Goal: Check status: Check status

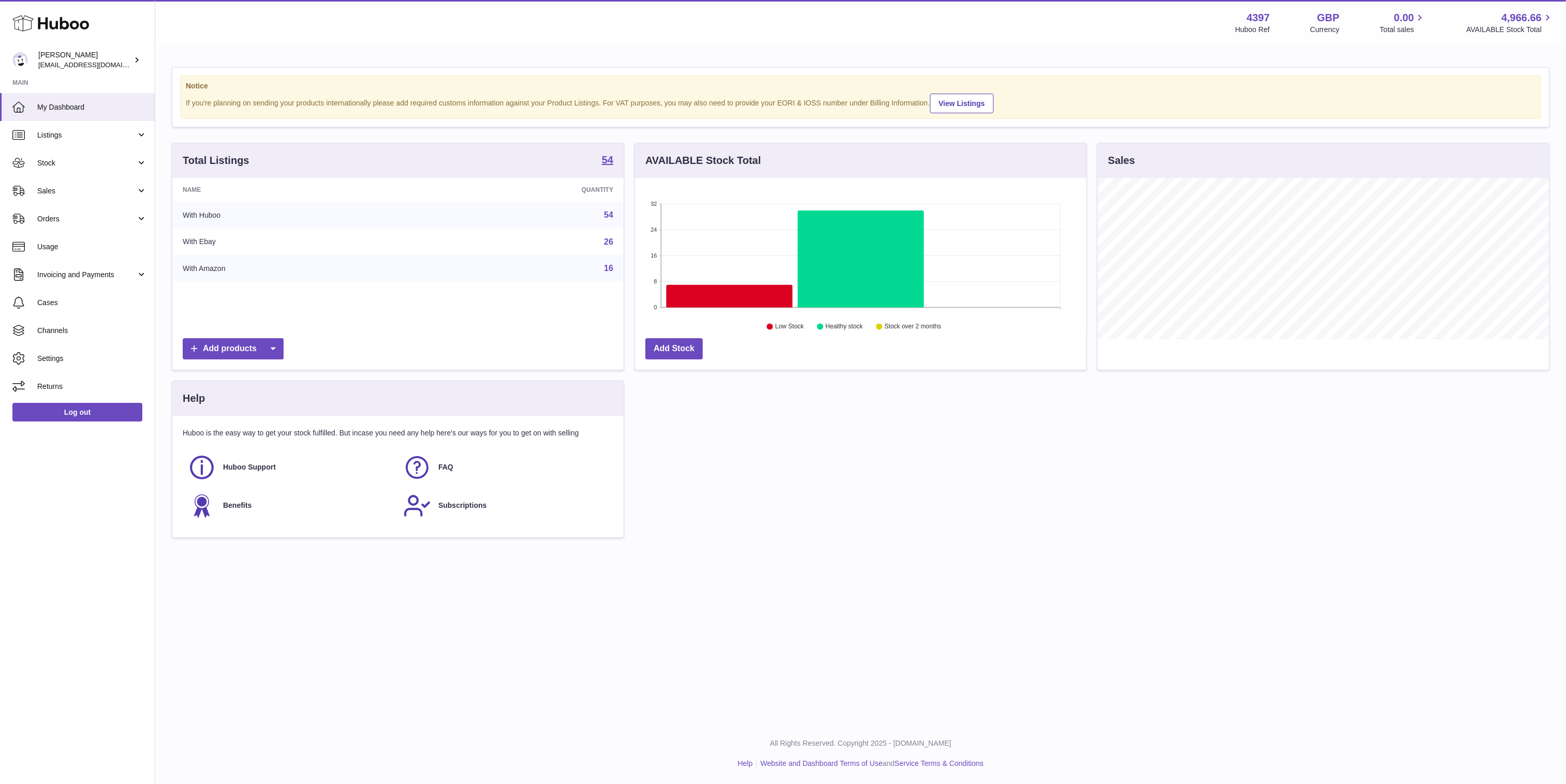
scroll to position [162, 452]
click at [111, 189] on span "Sales" at bounding box center [86, 190] width 99 height 10
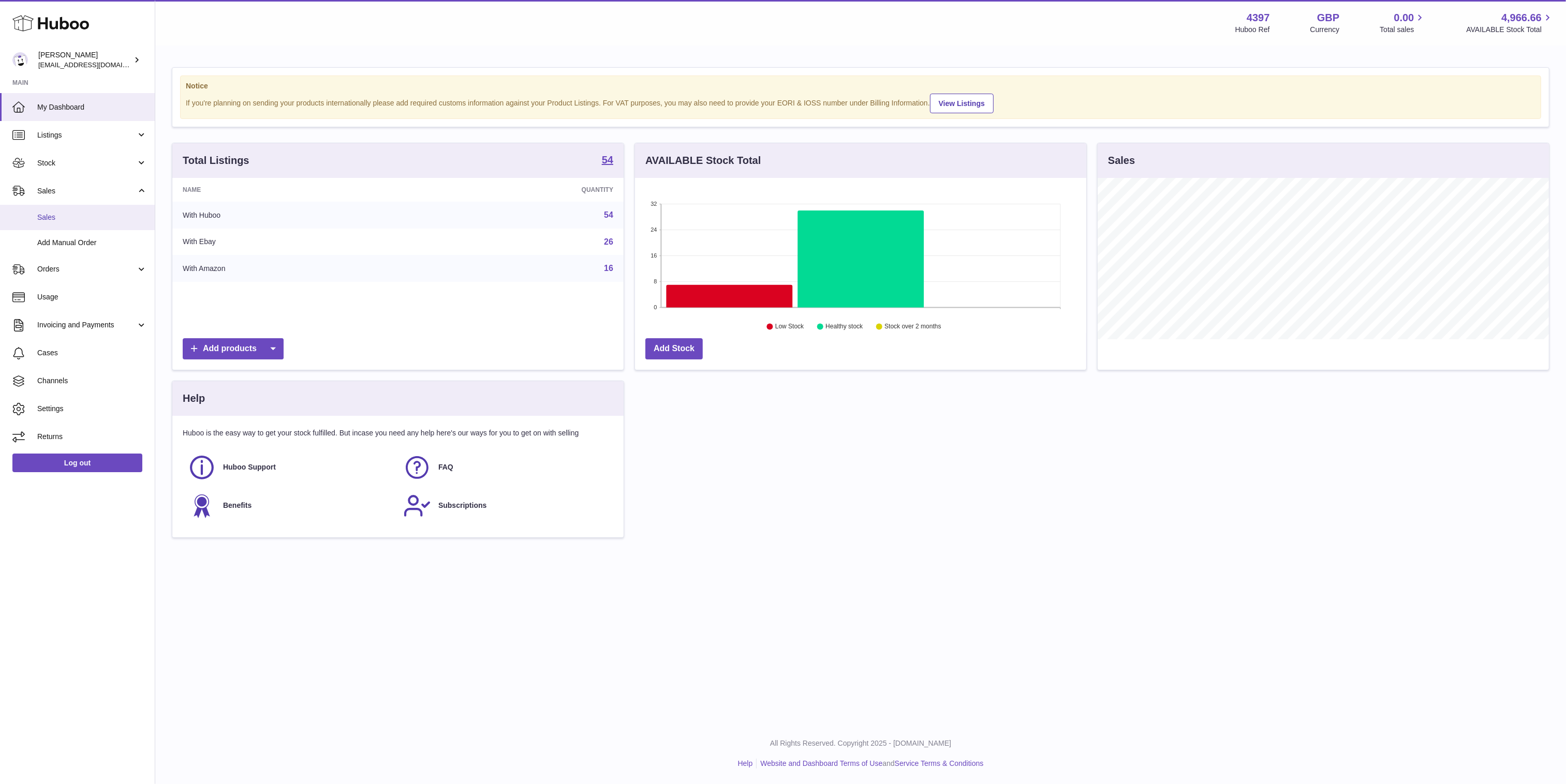
click at [113, 217] on span "Sales" at bounding box center [91, 217] width 110 height 10
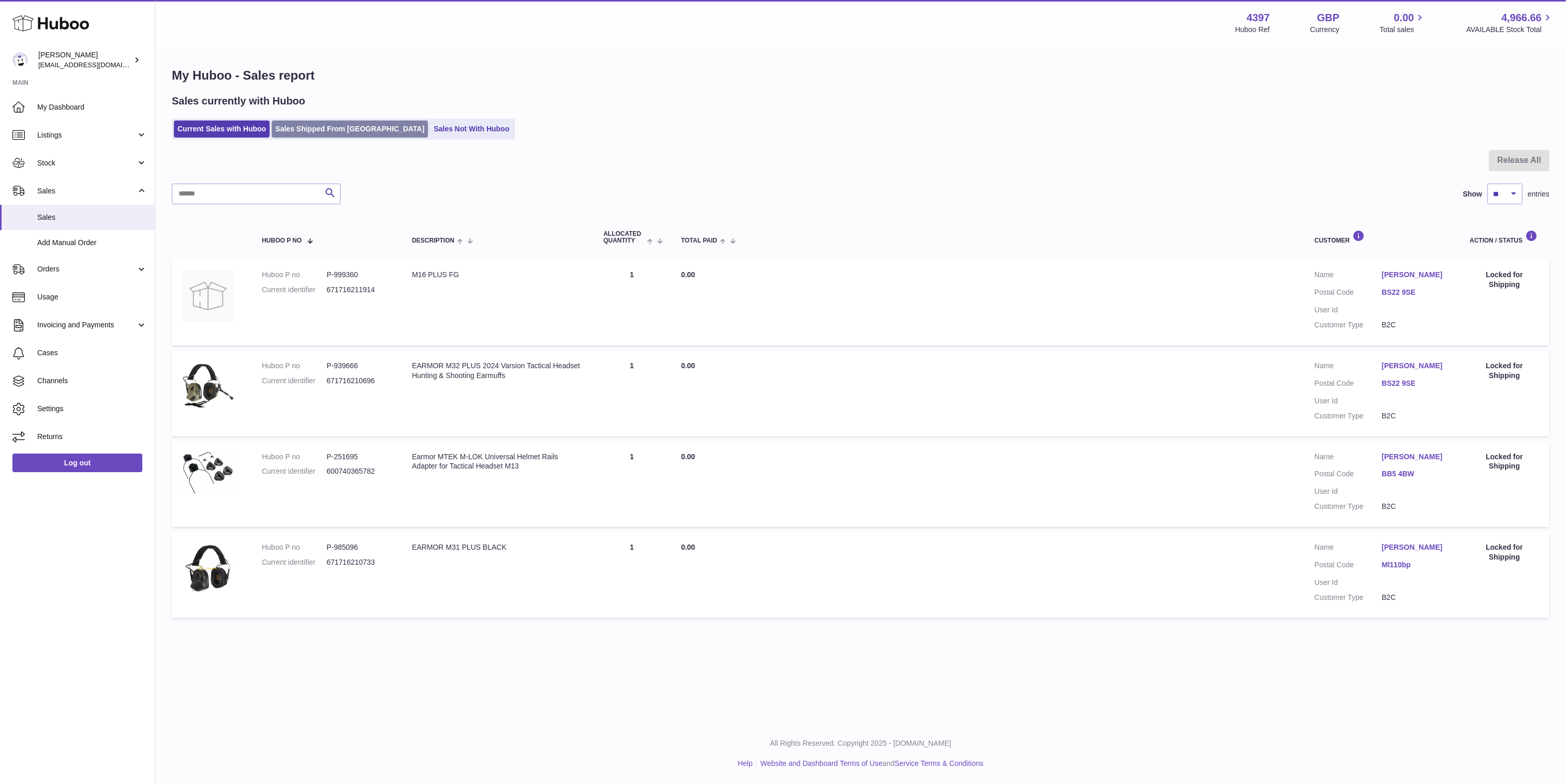
click at [336, 130] on link "Sales Shipped From [GEOGRAPHIC_DATA]" at bounding box center [350, 128] width 156 height 17
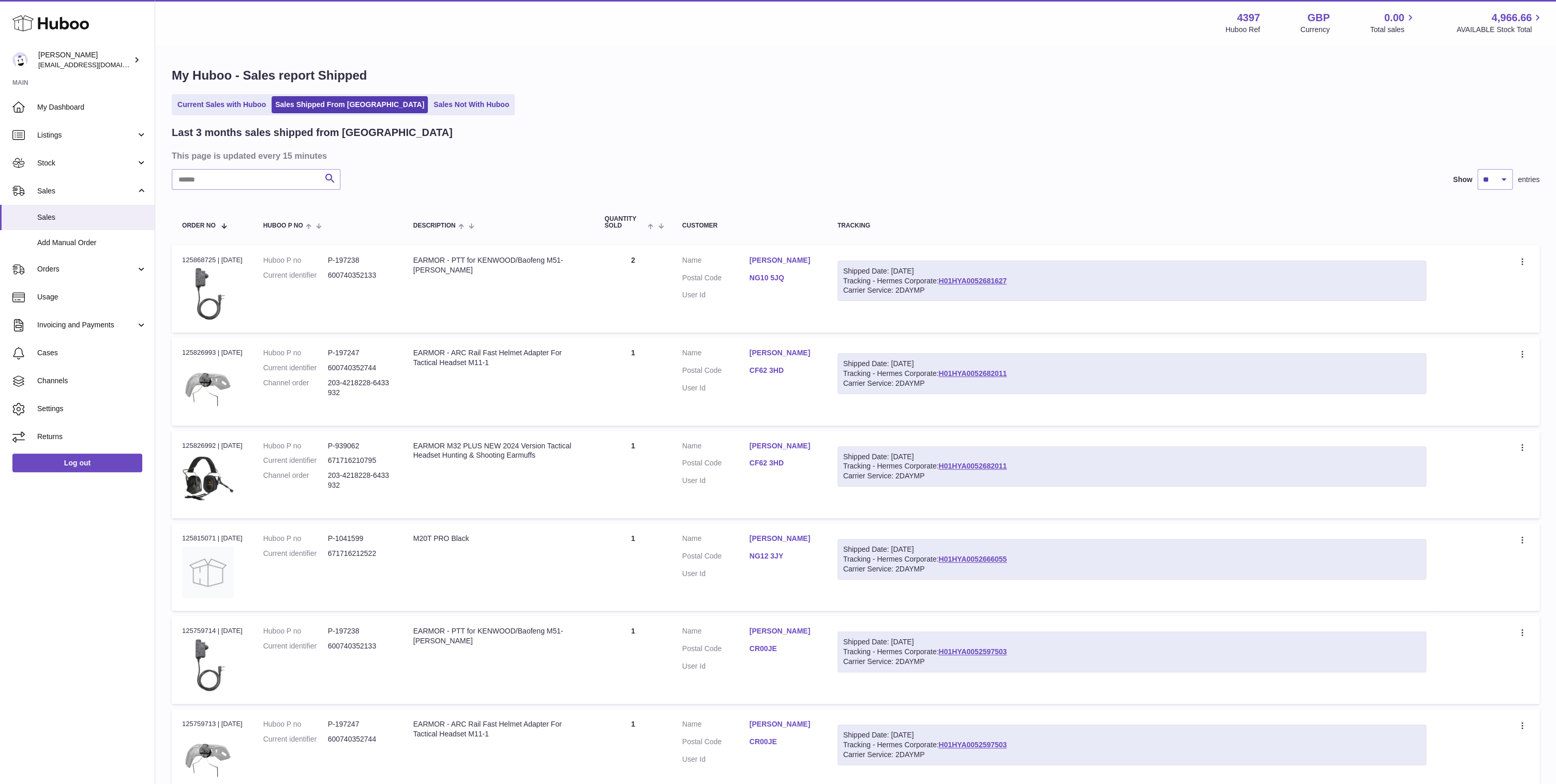
click at [1030, 282] on div "Shipped Date: 3rd Oct 2025 Tracking - Hermes Corporate: H01HYA0052681627 Carrie…" at bounding box center [1131, 281] width 589 height 41
copy link "H01HYA0052681627"
click at [1056, 369] on div "Shipped Date: 3rd Oct 2025" at bounding box center [1131, 363] width 577 height 10
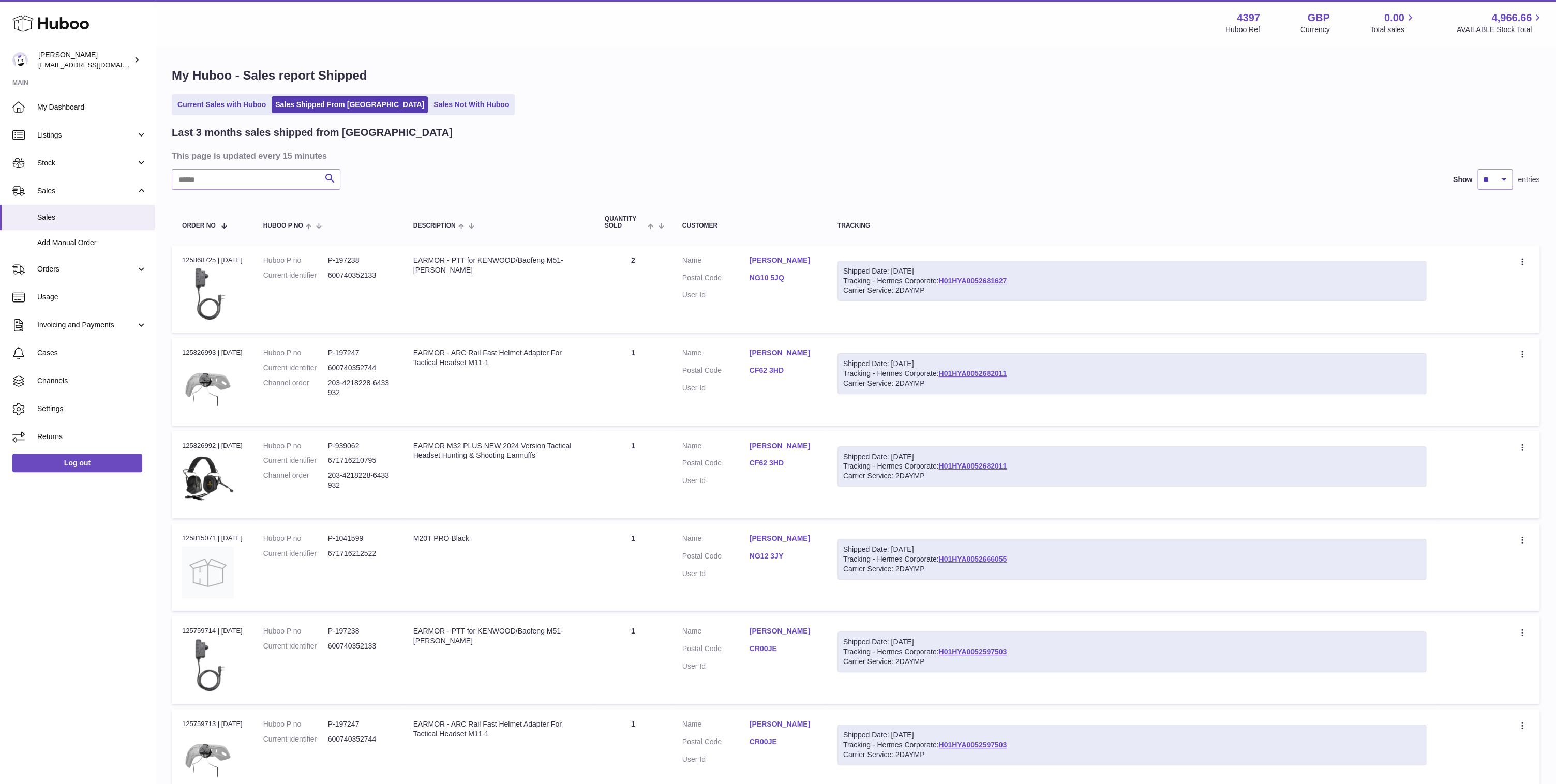
click at [1033, 563] on div "Shipped Date: 2nd Oct 2025 Tracking - Hermes Corporate: H01HYA0052666055 Carrie…" at bounding box center [1131, 559] width 589 height 41
copy link "H01HYA0052666055"
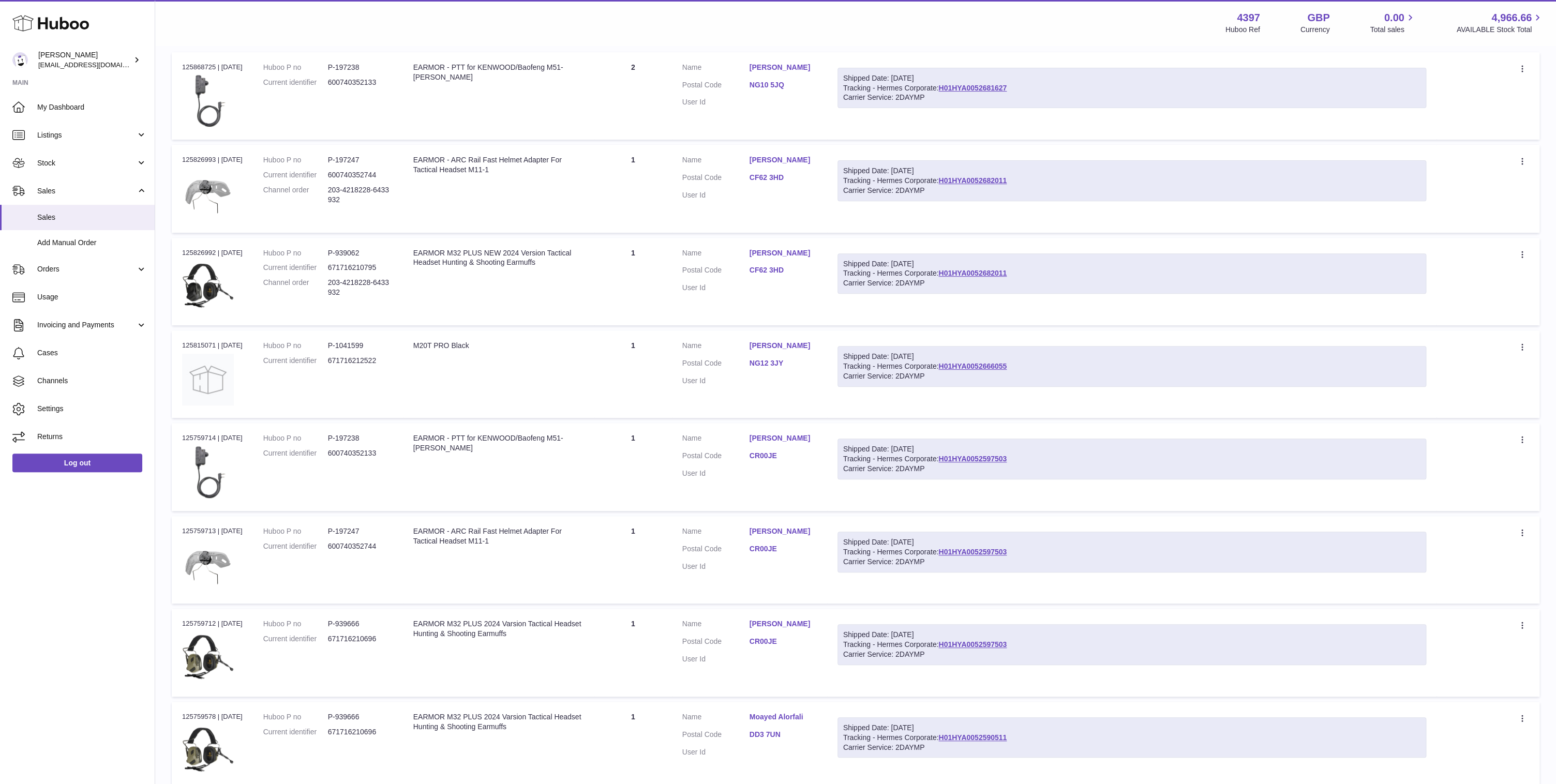
scroll to position [185, 0]
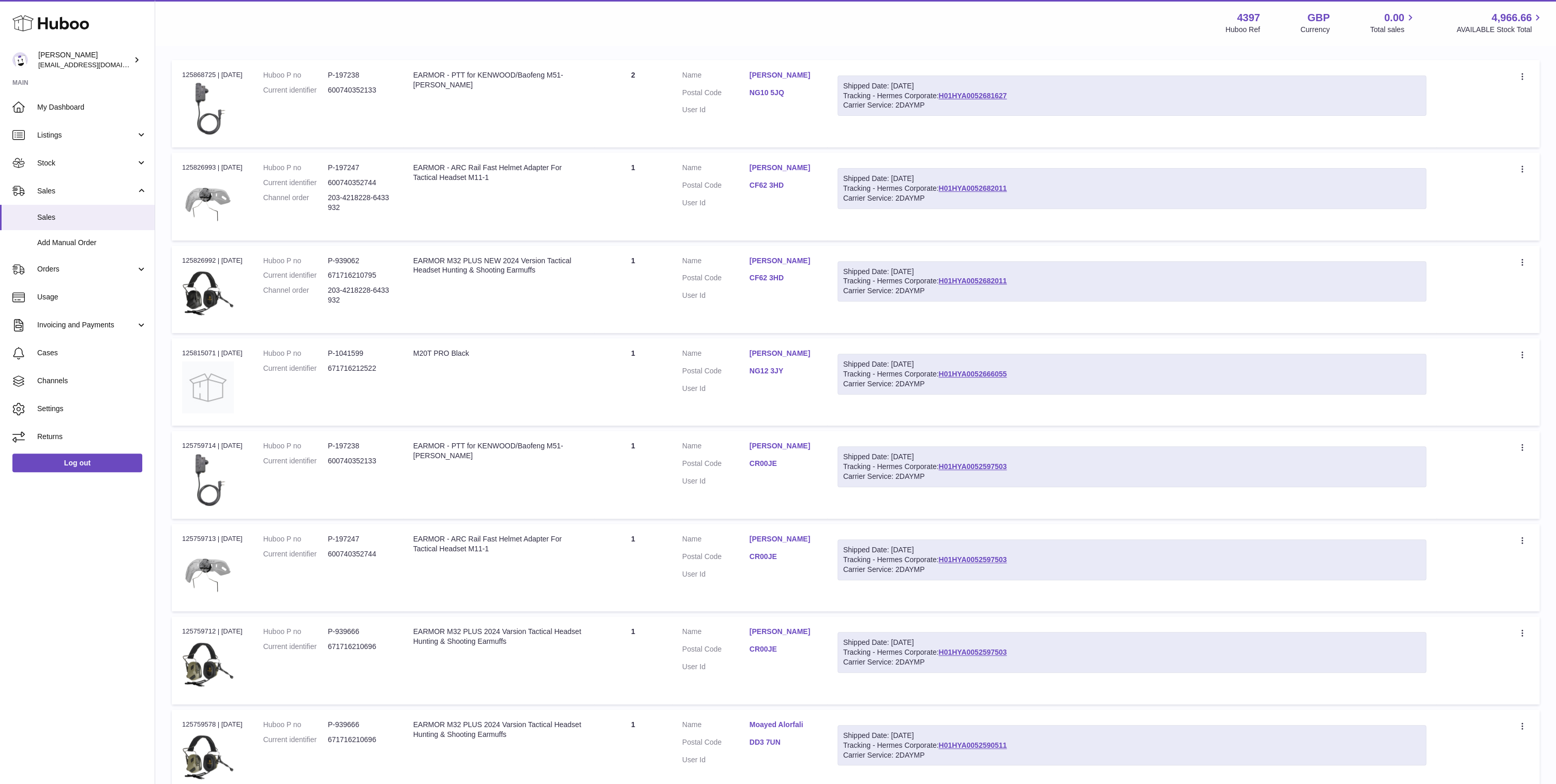
click at [1031, 468] on div "Shipped Date: 1st Oct 2025 Tracking - Hermes Corporate: H01HYA0052597503 Carrie…" at bounding box center [1131, 467] width 589 height 41
copy link "H01HYA0052597503"
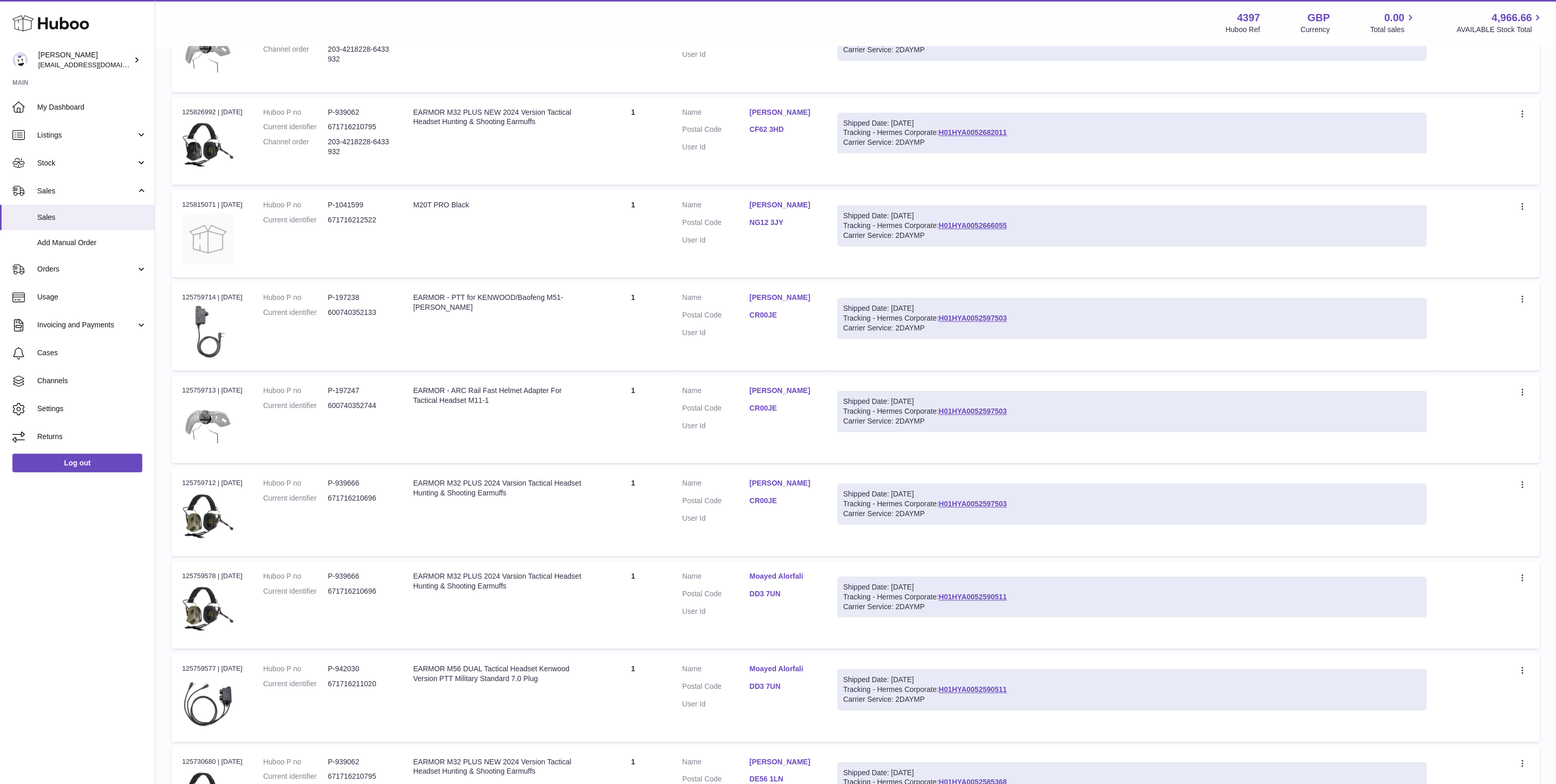
scroll to position [350, 0]
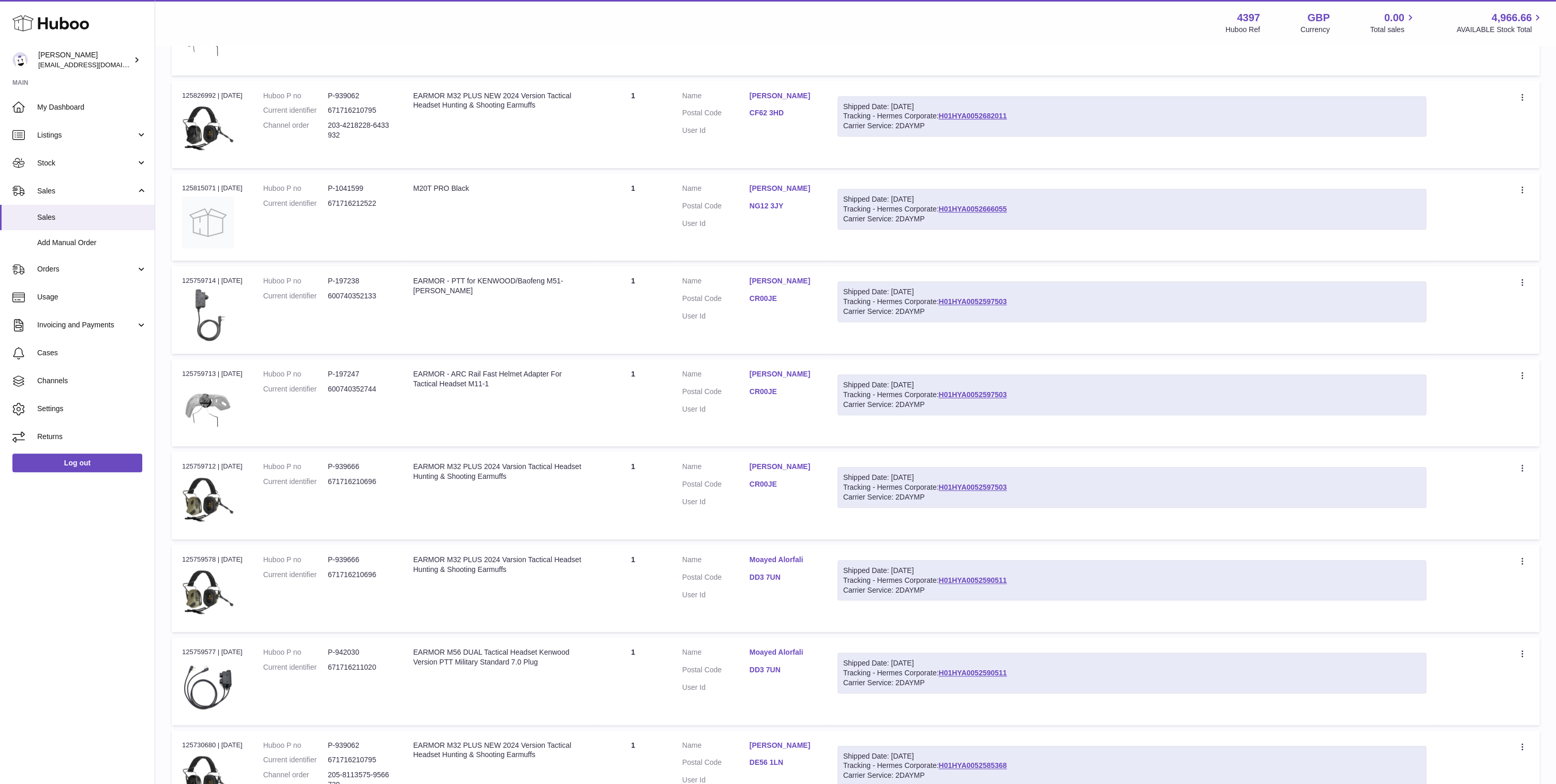
click at [1022, 581] on div "Shipped Date: 1st Oct 2025 Tracking - Hermes Corporate: H01HYA0052590511 Carrie…" at bounding box center [1131, 581] width 589 height 41
copy link "H01HYA0052590511"
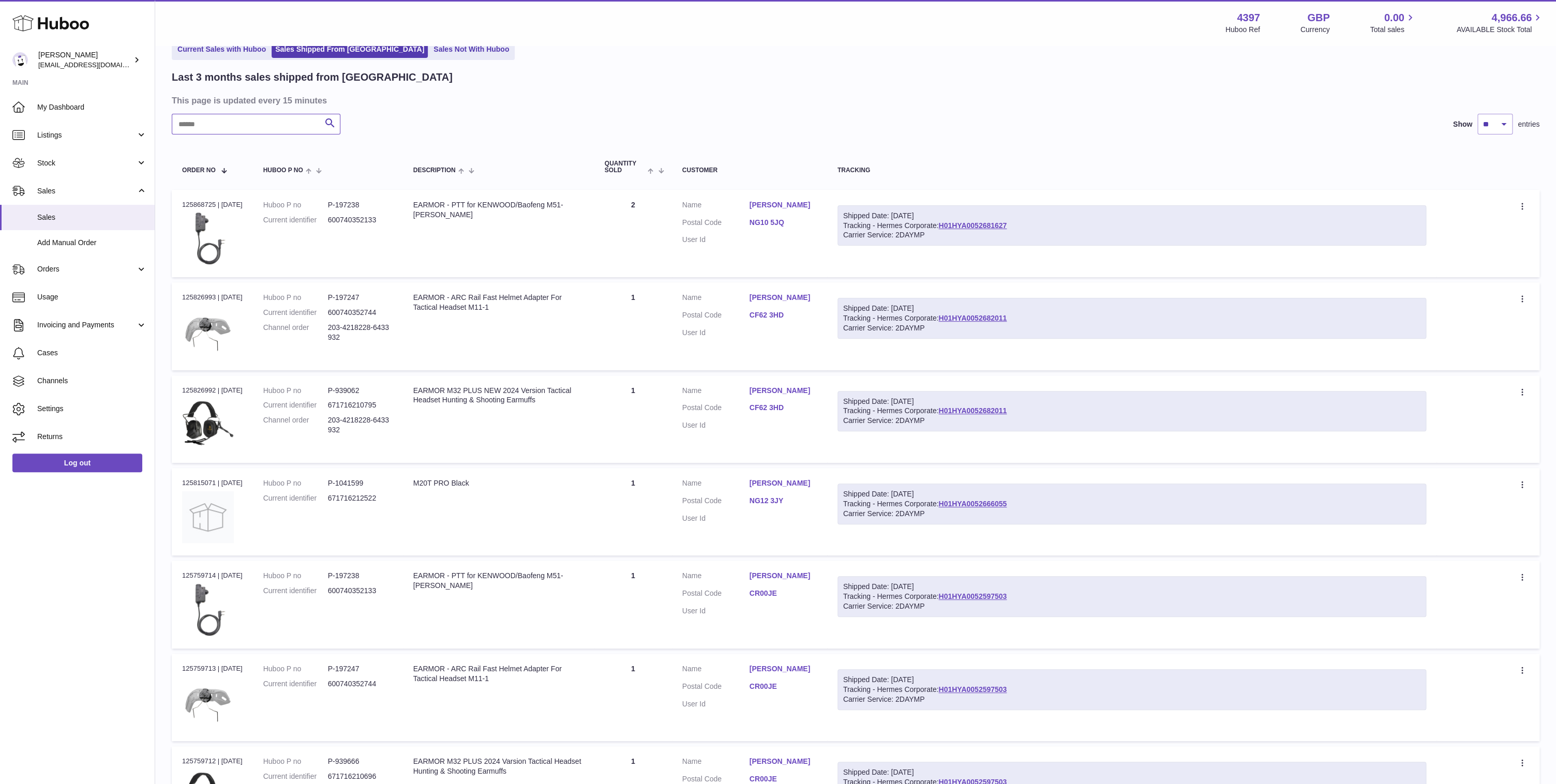
drag, startPoint x: 239, startPoint y: 114, endPoint x: 240, endPoint y: 125, distance: 11.0
click at [240, 118] on input "text" at bounding box center [256, 125] width 168 height 21
type input "****"
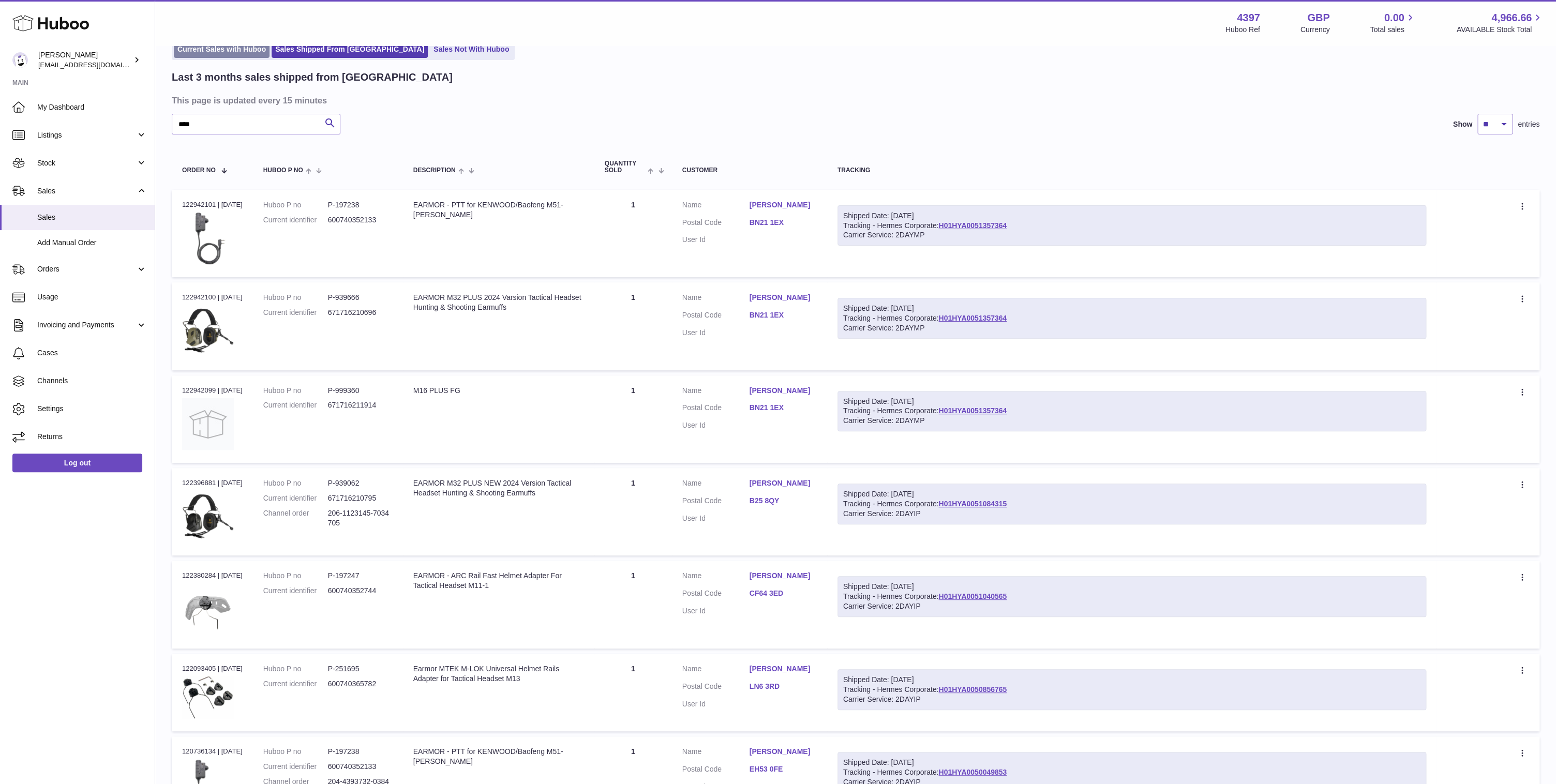
click at [223, 53] on link "Current Sales with Huboo" at bounding box center [221, 49] width 96 height 17
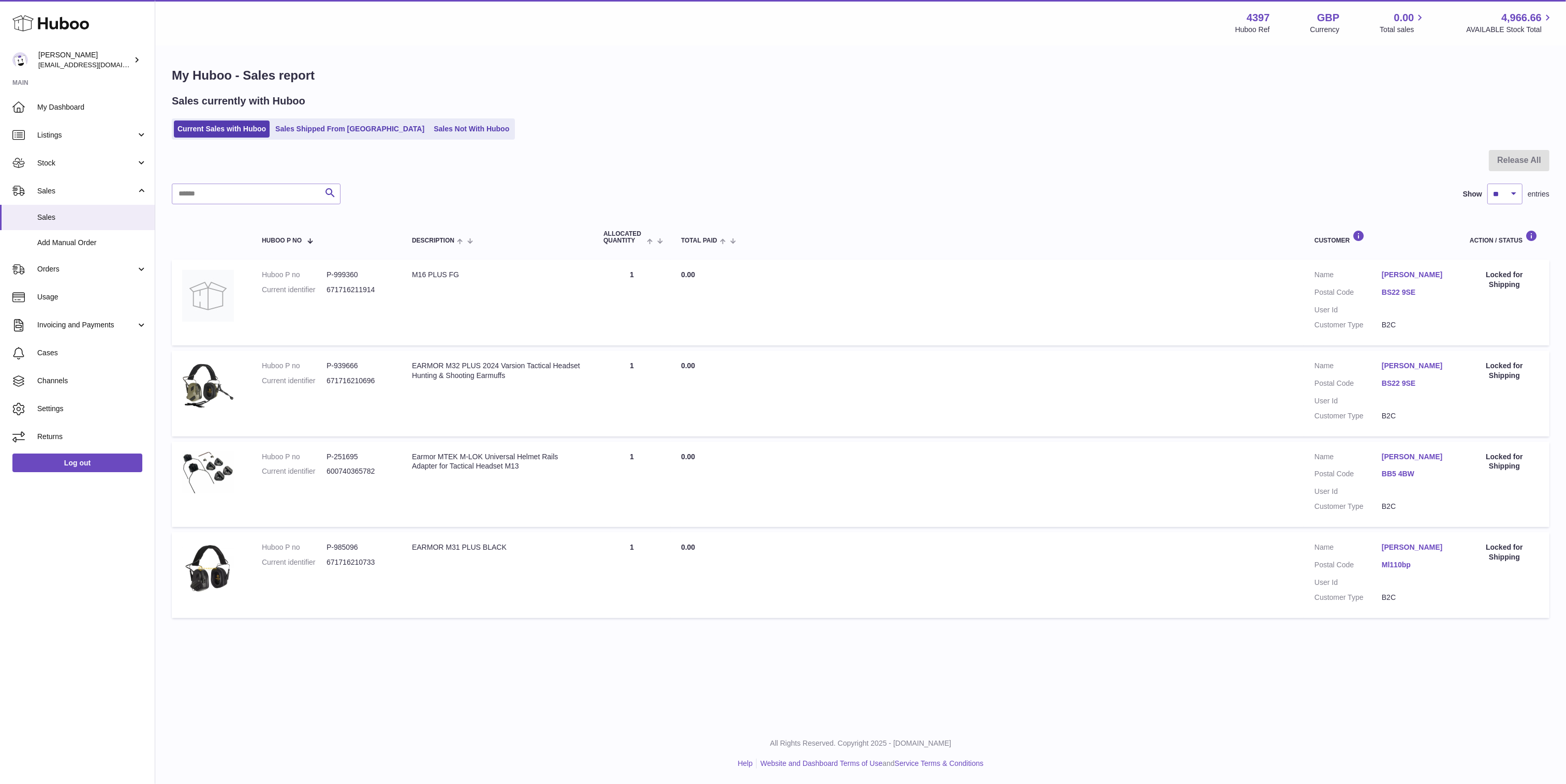
click at [322, 118] on div "Sales currently with Huboo Current Sales with Huboo Sales Shipped From [GEOGRAP…" at bounding box center [861, 117] width 1377 height 46
click at [323, 125] on link "Sales Shipped From [GEOGRAPHIC_DATA]" at bounding box center [350, 128] width 156 height 17
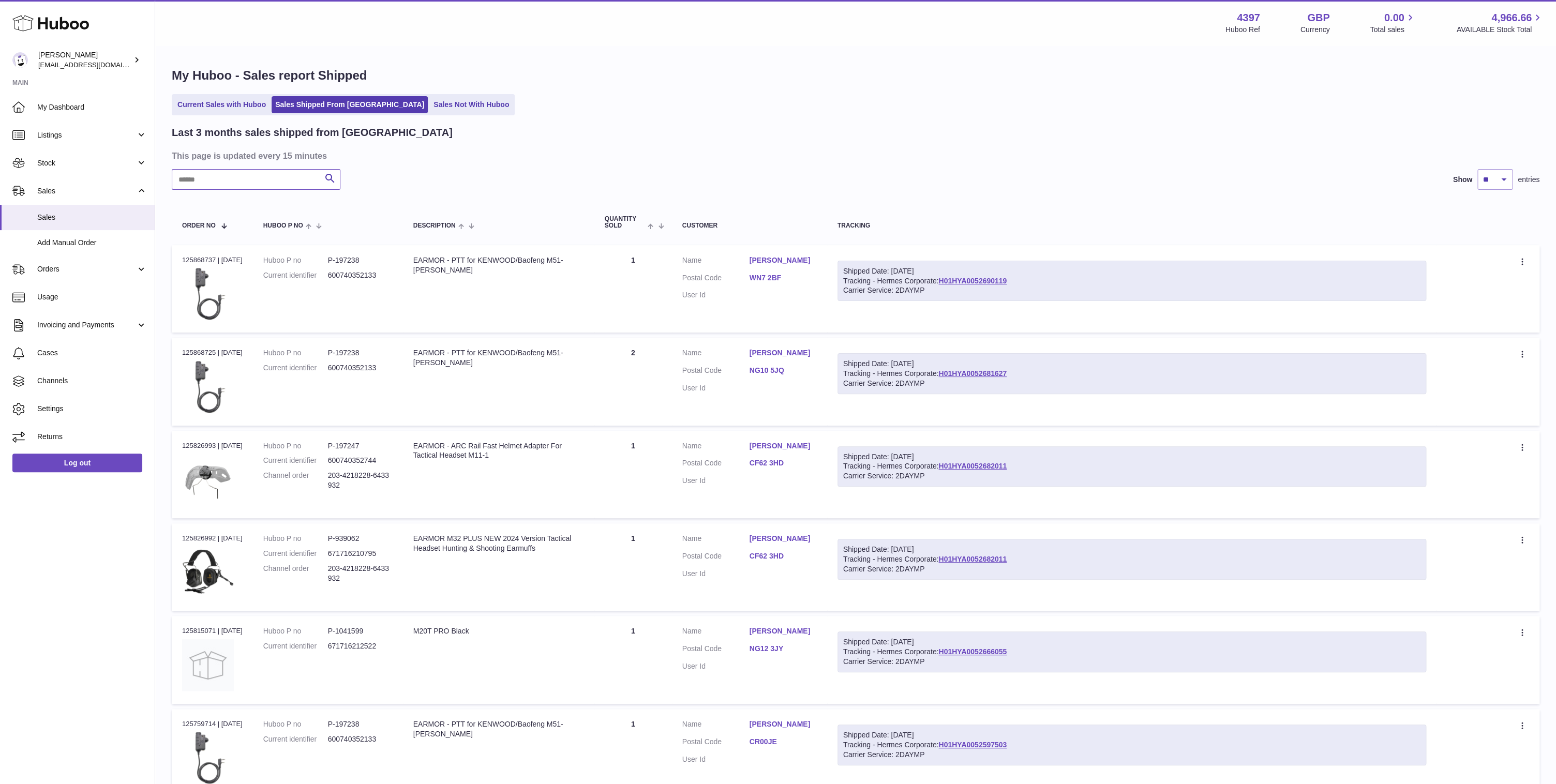
click at [273, 176] on input "text" at bounding box center [256, 180] width 168 height 21
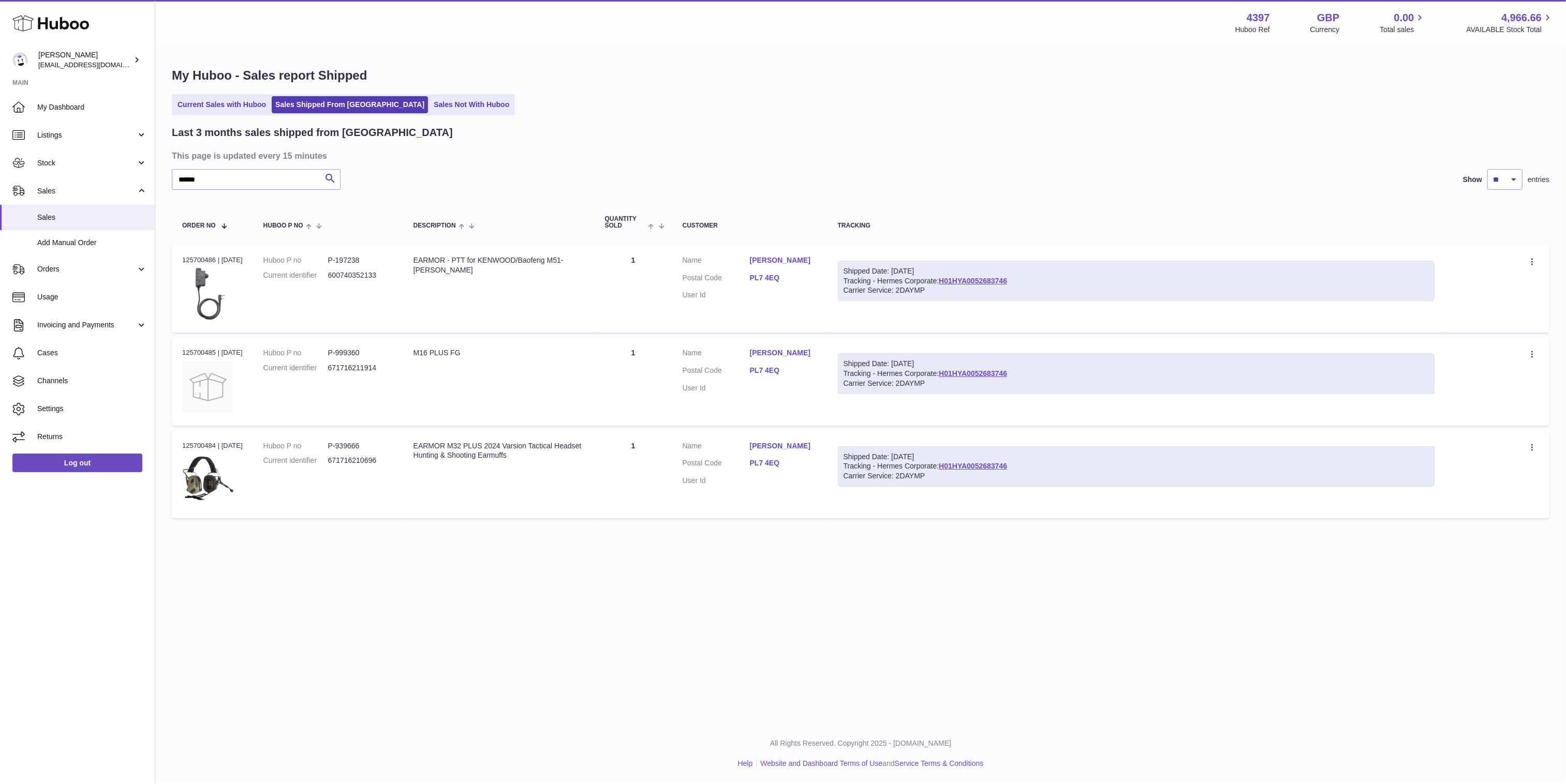
click at [1041, 283] on div "Shipped Date: [DATE] Tracking - Hermes Corporate: H01HYA0052683746 Carrier Serv…" at bounding box center [1136, 281] width 597 height 41
copy link "H01HYA0052683746"
drag, startPoint x: 234, startPoint y: 179, endPoint x: 90, endPoint y: 172, distance: 144.2
click at [172, 172] on input "******" at bounding box center [256, 180] width 168 height 21
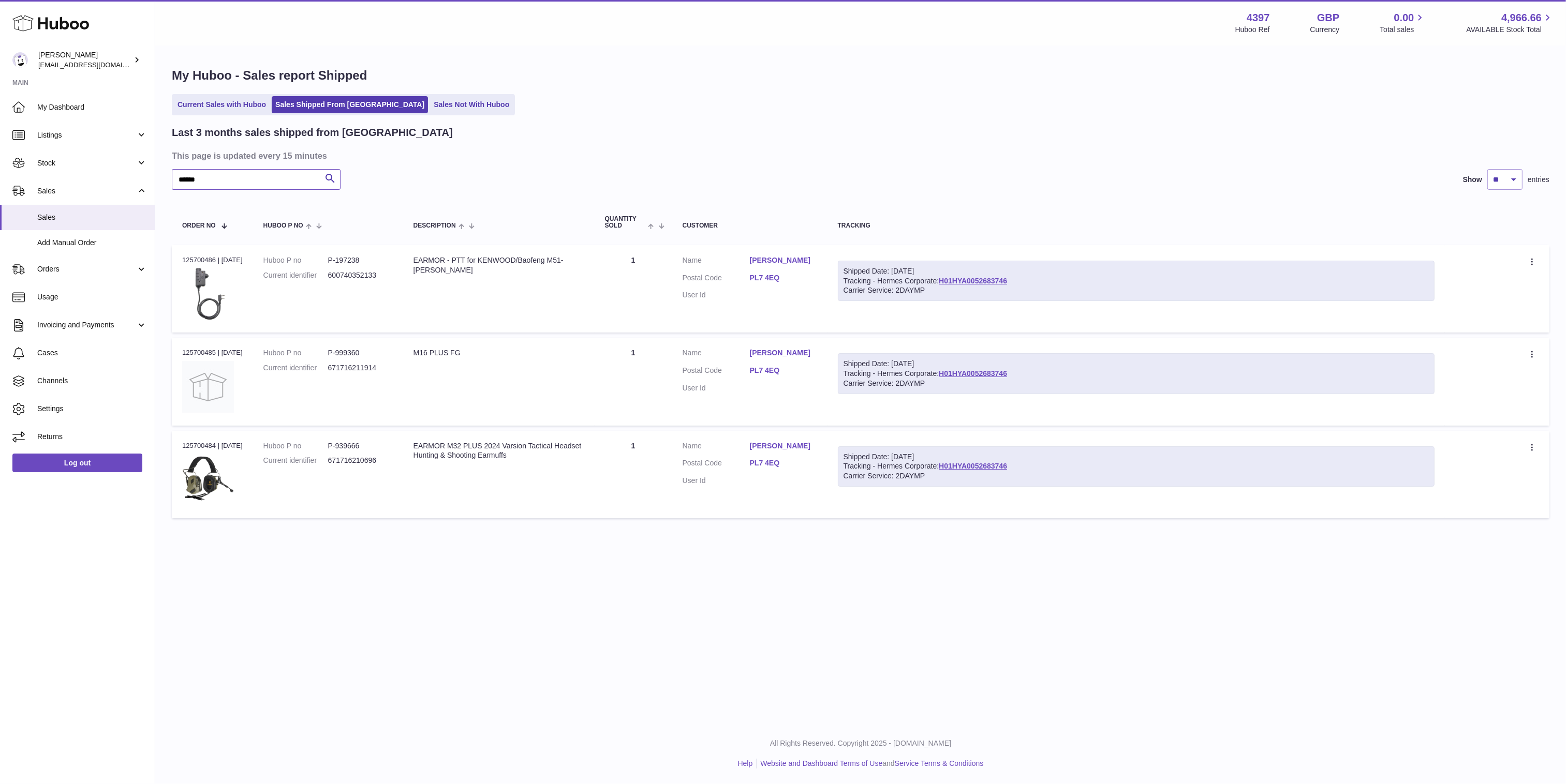
type input "******"
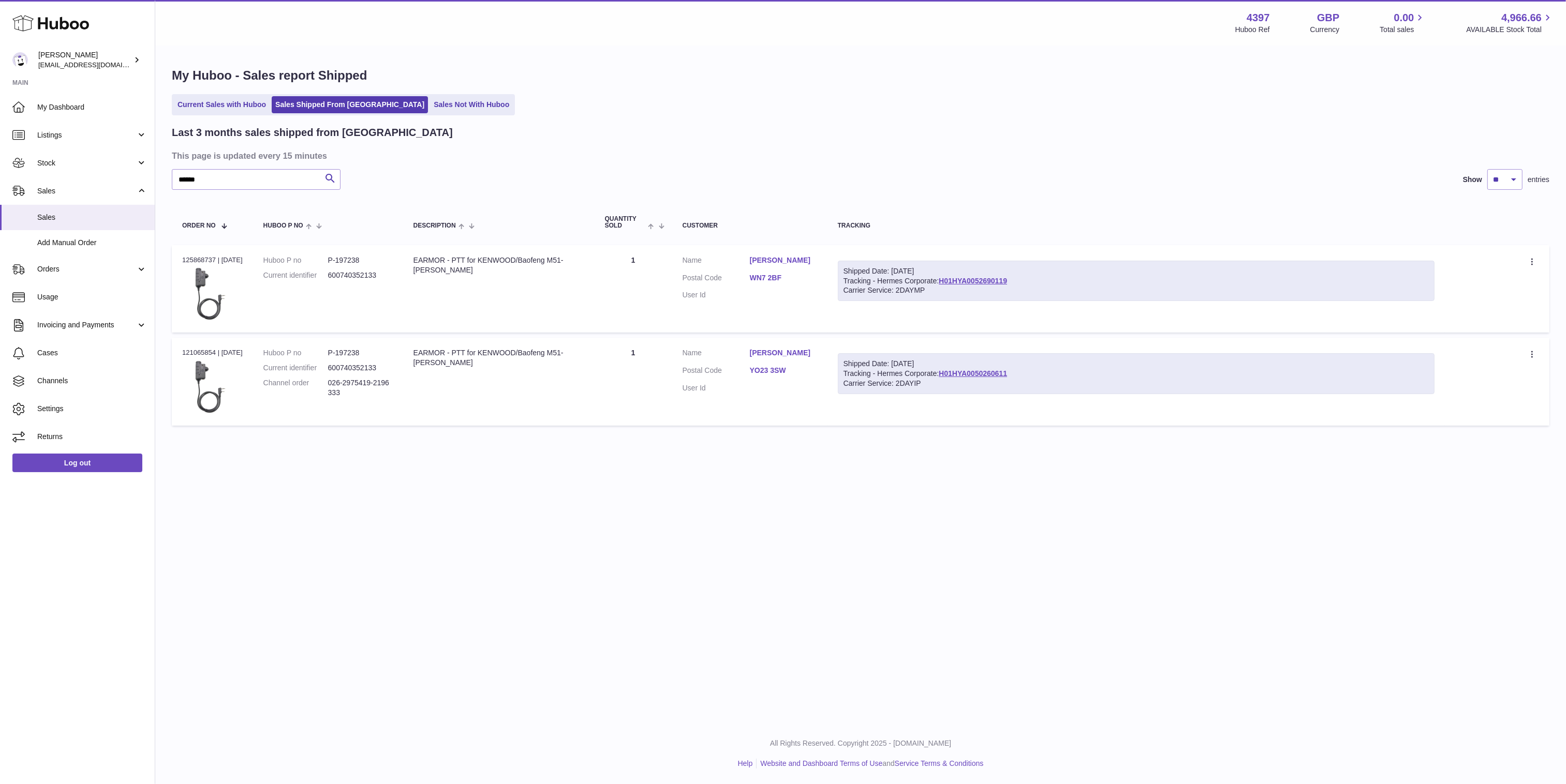
click at [1051, 282] on div "Shipped Date: [DATE] Tracking - Hermes Corporate: H01HYA0052690119 Carrier Serv…" at bounding box center [1136, 281] width 597 height 41
copy link "H01HYA0052690119"
